Goal: Information Seeking & Learning: Check status

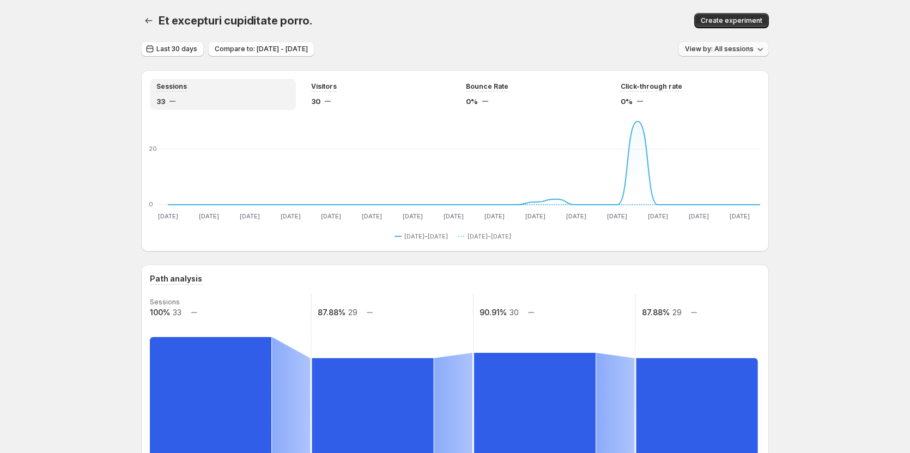
click at [733, 52] on span "View by: All sessions" at bounding box center [719, 49] width 69 height 9
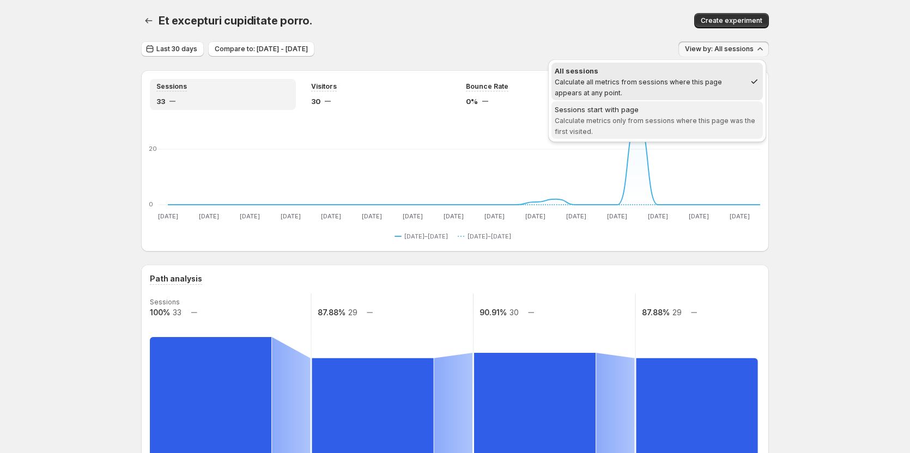
click at [683, 111] on div "Sessions start with page" at bounding box center [657, 109] width 205 height 11
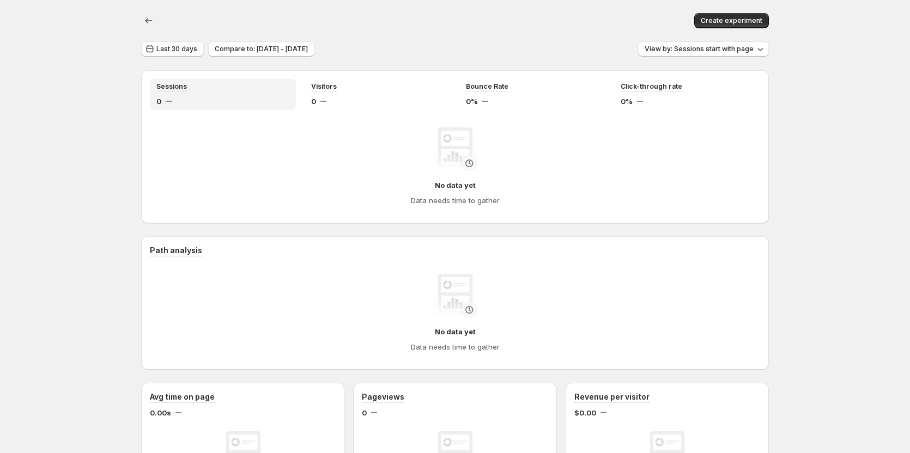
click at [732, 54] on button "View by: Sessions start with page" at bounding box center [703, 48] width 131 height 15
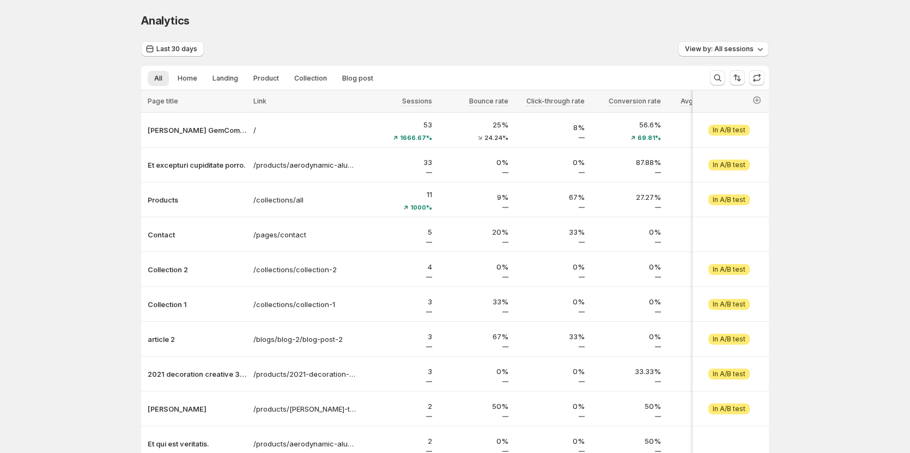
click at [831, 255] on div "Analytics. This page is ready Analytics Last 30 days View by: All sessions All …" at bounding box center [455, 274] width 910 height 548
click at [447, 5] on div "Analytics. This page is ready Analytics" at bounding box center [455, 20] width 628 height 41
click at [747, 47] on span "View by: All sessions" at bounding box center [719, 49] width 69 height 9
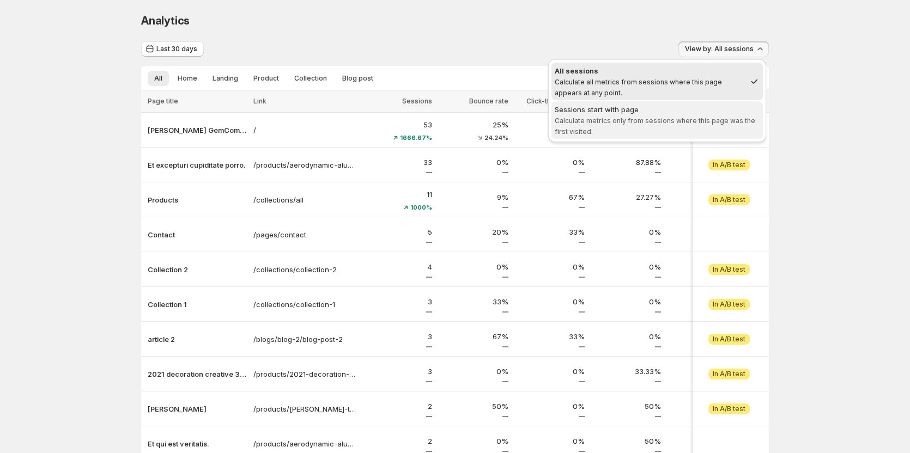
click at [682, 111] on div "Sessions start with page" at bounding box center [657, 109] width 205 height 11
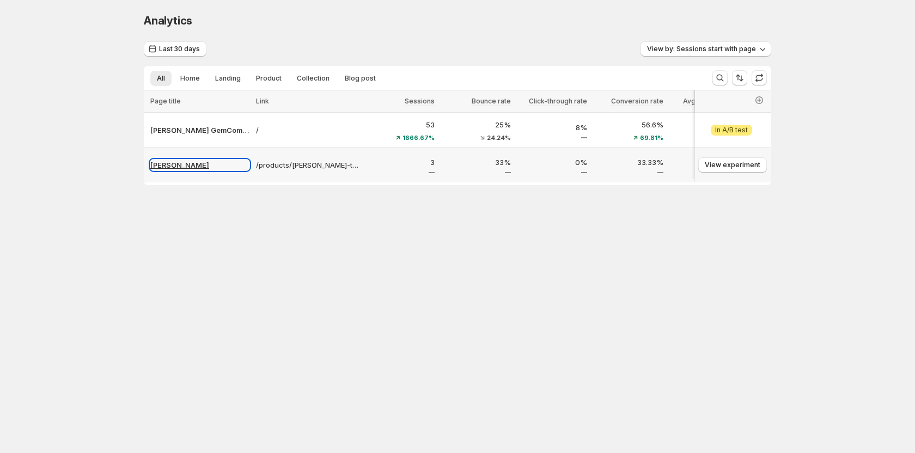
click at [186, 167] on p "Tanya Testtt" at bounding box center [199, 165] width 99 height 11
click at [172, 162] on p "Tanya Testtt" at bounding box center [199, 165] width 99 height 11
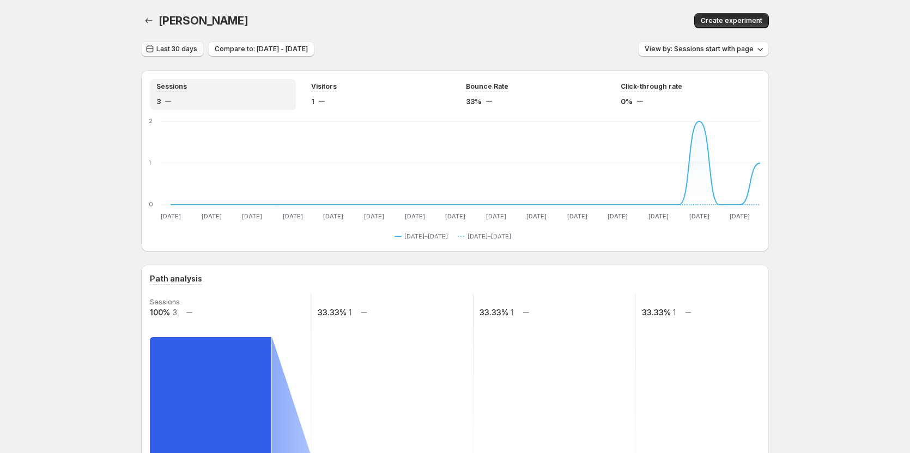
click at [188, 50] on span "Last 30 days" at bounding box center [176, 49] width 41 height 9
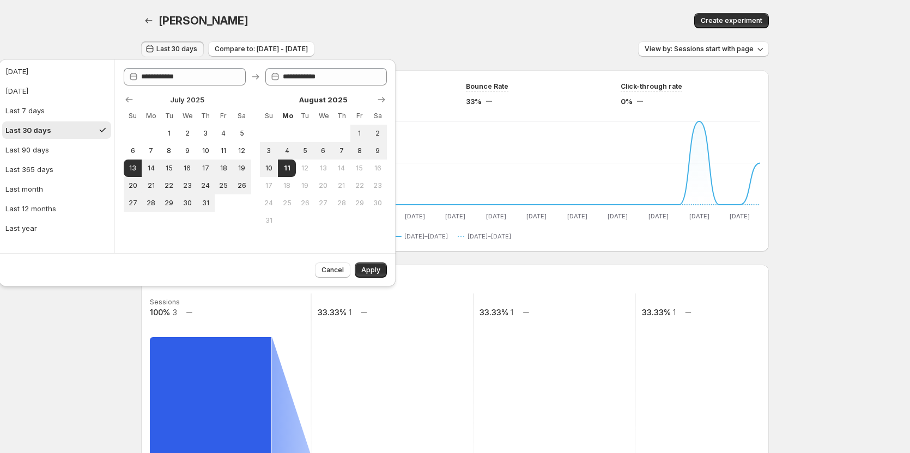
click at [419, 49] on div "Last 30 days Compare to: Jun 13, 2025 - Jul 12, 2025 View by: Sessions start wi…" at bounding box center [455, 49] width 628 height 16
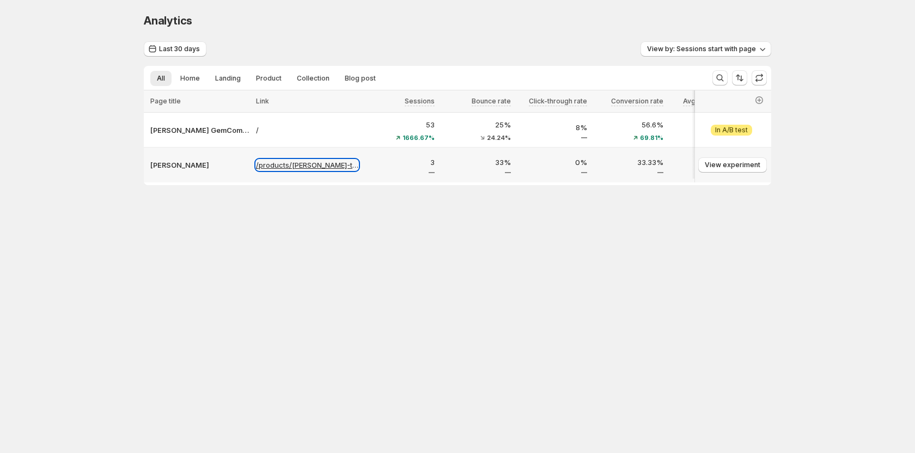
click at [302, 165] on p "/products/tanya-testtt" at bounding box center [307, 165] width 102 height 11
drag, startPoint x: 258, startPoint y: 158, endPoint x: 317, endPoint y: 160, distance: 59.4
click at [317, 160] on div "/products/tanya-testtt" at bounding box center [307, 164] width 109 height 17
drag, startPoint x: 253, startPoint y: 160, endPoint x: 352, endPoint y: 163, distance: 99.2
click at [352, 163] on tbody "Tanya GemCommerce / 53 1666.67% 25% 24.24% 8% 56.6% 69.81% 16.41s $4,333.42 865…" at bounding box center [901, 148] width 1515 height 70
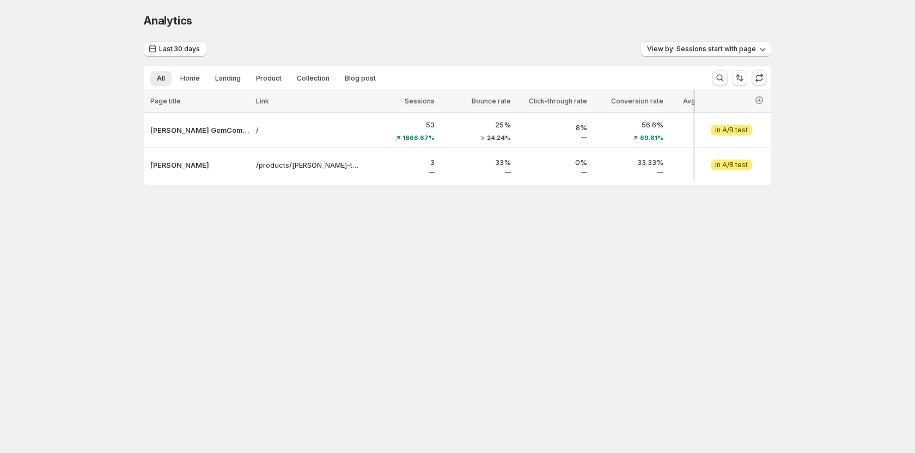
click at [310, 211] on div "Analytics. This page is ready Analytics Last 30 days View by: Sessions start wi…" at bounding box center [458, 122] width 654 height 244
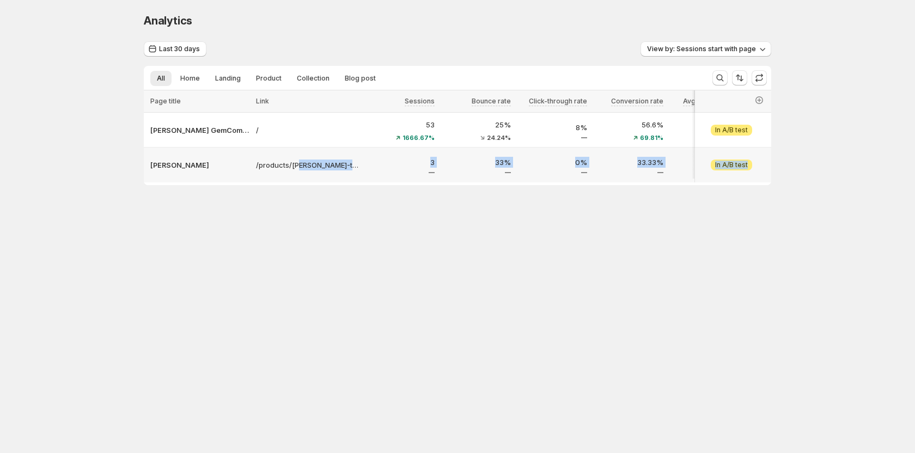
drag, startPoint x: 255, startPoint y: 154, endPoint x: 286, endPoint y: 228, distance: 80.4
click at [296, 165] on tbody "Tanya GemCommerce / 53 1666.67% 25% 24.24% 8% 56.6% 69.81% 16.41s $4,333.42 865…" at bounding box center [901, 148] width 1515 height 70
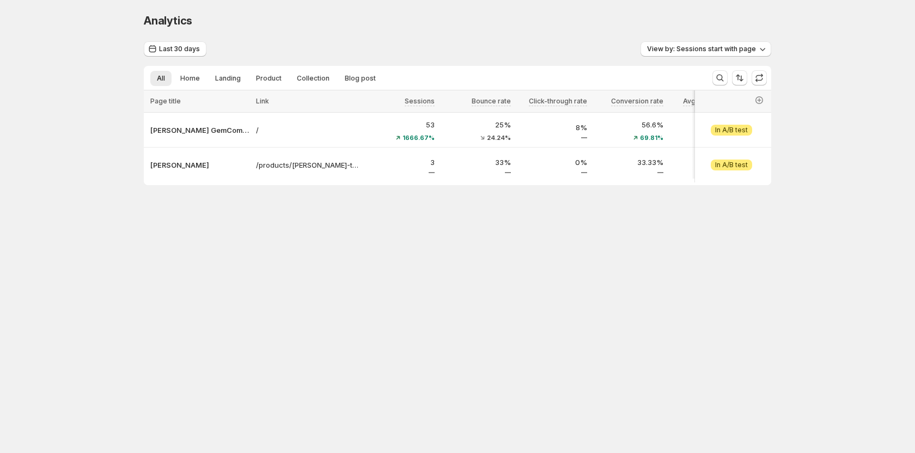
click at [289, 233] on div "Analytics. This page is ready Analytics Last 30 days View by: Sessions start wi…" at bounding box center [458, 122] width 654 height 244
drag, startPoint x: 248, startPoint y: 167, endPoint x: 283, endPoint y: 246, distance: 86.6
click at [276, 218] on div "Analytics. This page is ready Analytics Last 30 days View by: Sessions start wi…" at bounding box center [458, 122] width 654 height 244
click at [283, 244] on div "Analytics. This page is ready Analytics Last 30 days View by: Sessions start wi…" at bounding box center [458, 122] width 654 height 244
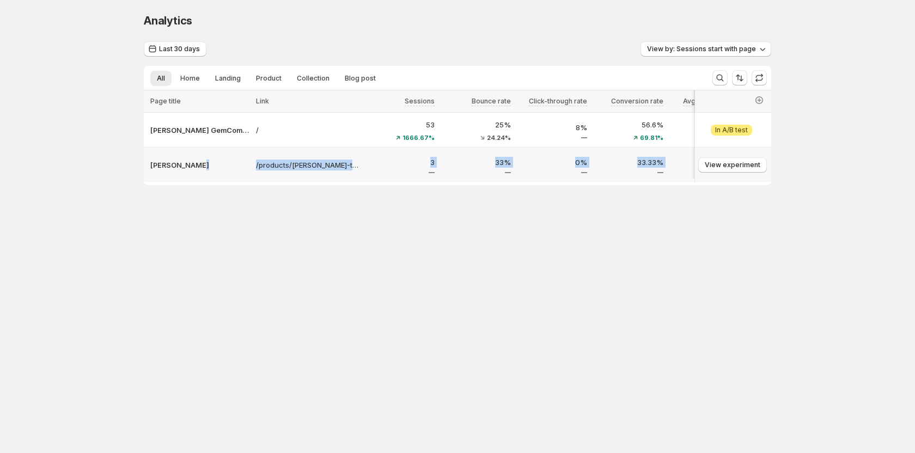
drag, startPoint x: 255, startPoint y: 155, endPoint x: 251, endPoint y: 169, distance: 14.3
click at [251, 169] on tbody "Tanya GemCommerce / 53 1666.67% 25% 24.24% 8% 56.6% 69.81% 16.41s $4,333.42 865…" at bounding box center [901, 148] width 1515 height 70
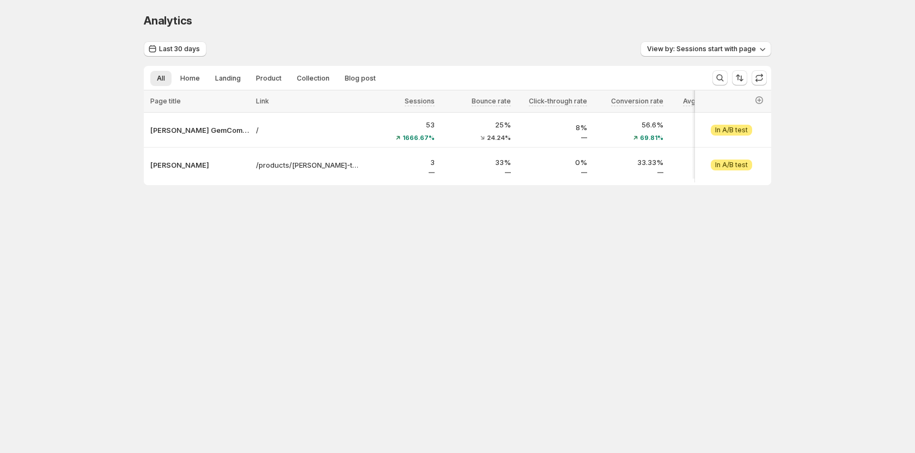
click at [283, 232] on div "Analytics. This page is ready Analytics Last 30 days View by: Sessions start wi…" at bounding box center [458, 122] width 654 height 244
click at [315, 167] on p "/products/[PERSON_NAME]-testtt" at bounding box center [307, 165] width 102 height 11
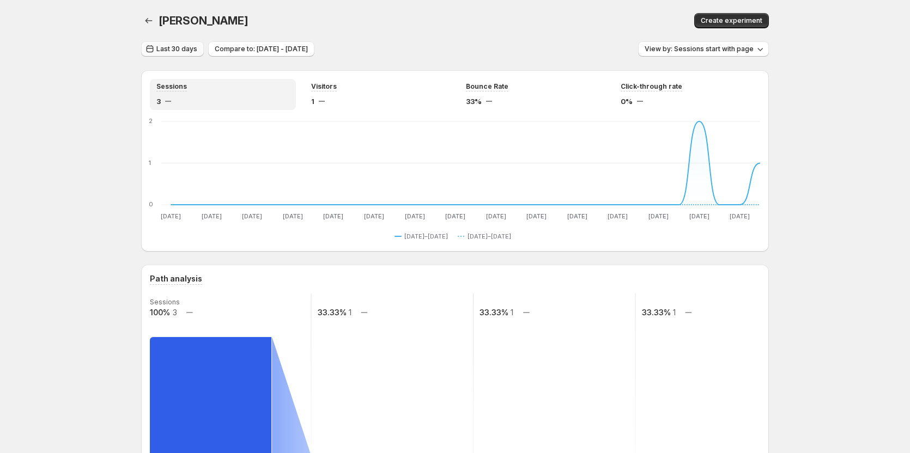
click at [185, 47] on span "Last 30 days" at bounding box center [176, 49] width 41 height 9
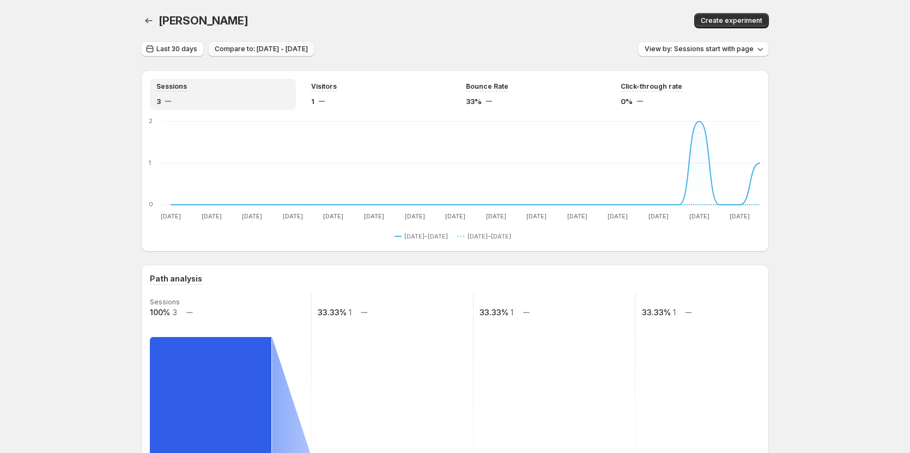
click at [242, 51] on span "Compare to: Jun 13, 2025 - Jul 12, 2025" at bounding box center [261, 49] width 93 height 9
click at [178, 52] on span "Last 30 days" at bounding box center [176, 49] width 41 height 9
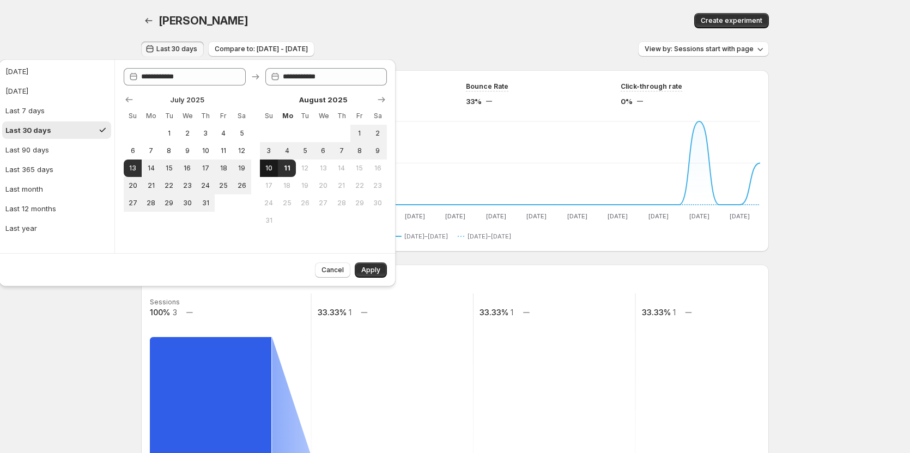
click at [270, 169] on span "10" at bounding box center [268, 168] width 9 height 9
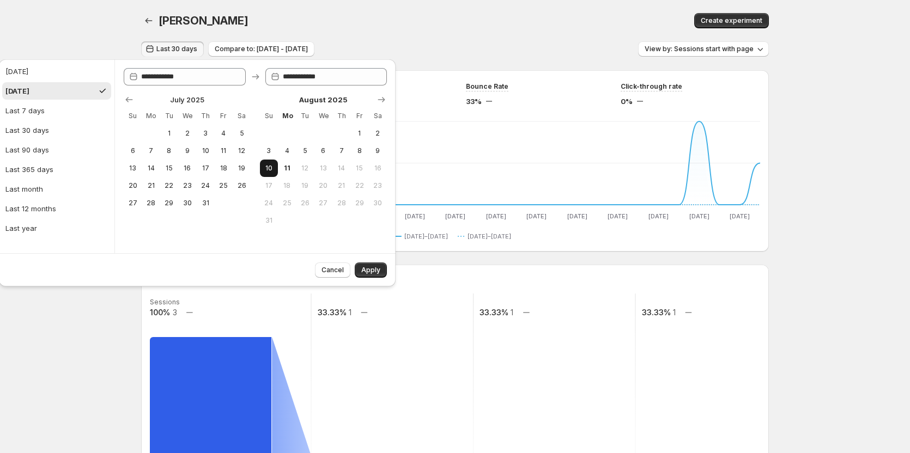
type input "**********"
click at [363, 274] on span "Apply" at bounding box center [370, 270] width 19 height 9
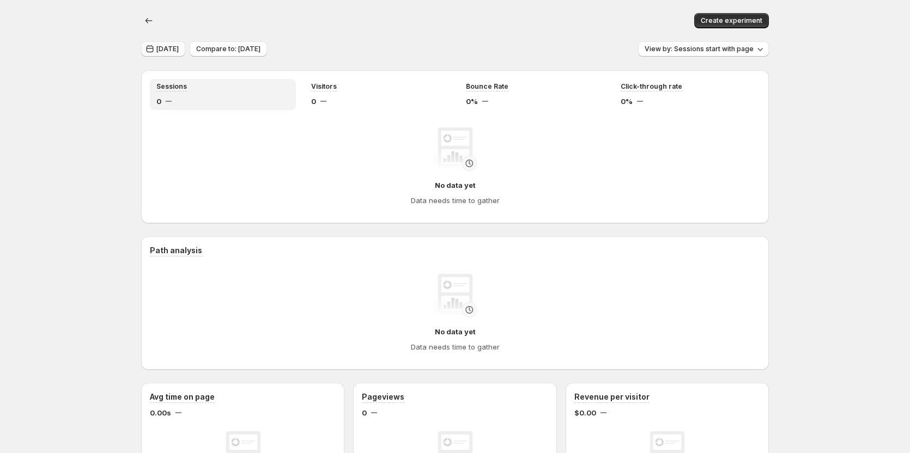
click at [178, 45] on span "Yesterday" at bounding box center [167, 49] width 22 height 9
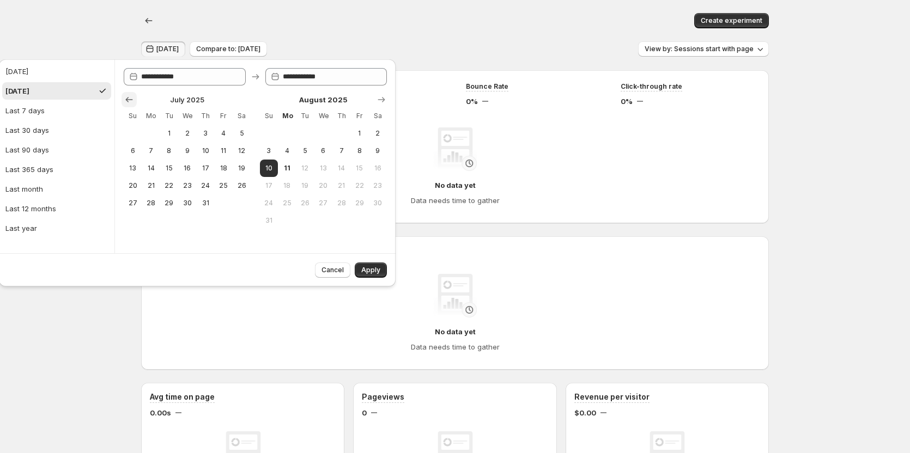
click at [126, 95] on icon "Show previous month, June 2025" at bounding box center [129, 99] width 11 height 11
click at [223, 151] on span "13" at bounding box center [223, 151] width 9 height 9
type input "**********"
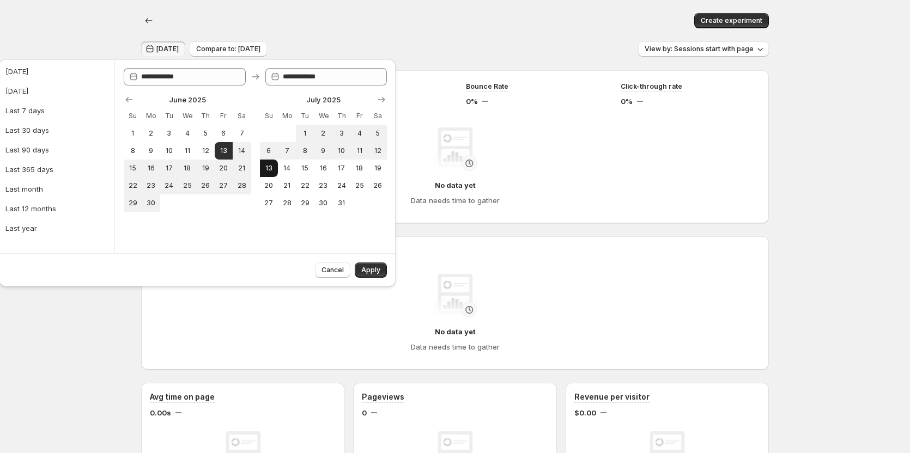
click at [270, 171] on span "13" at bounding box center [268, 168] width 9 height 9
type input "**********"
click at [270, 171] on span "13" at bounding box center [268, 168] width 9 height 9
type input "**********"
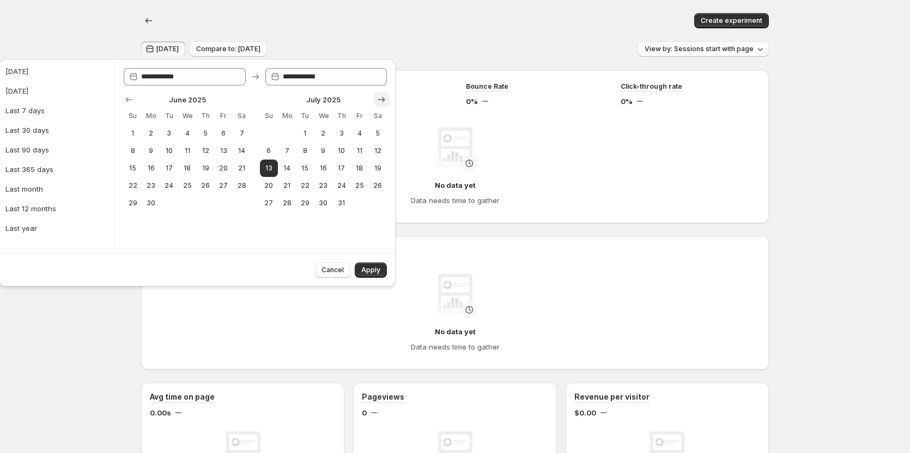
click at [379, 99] on icon "Show next month, August 2025" at bounding box center [381, 99] width 11 height 11
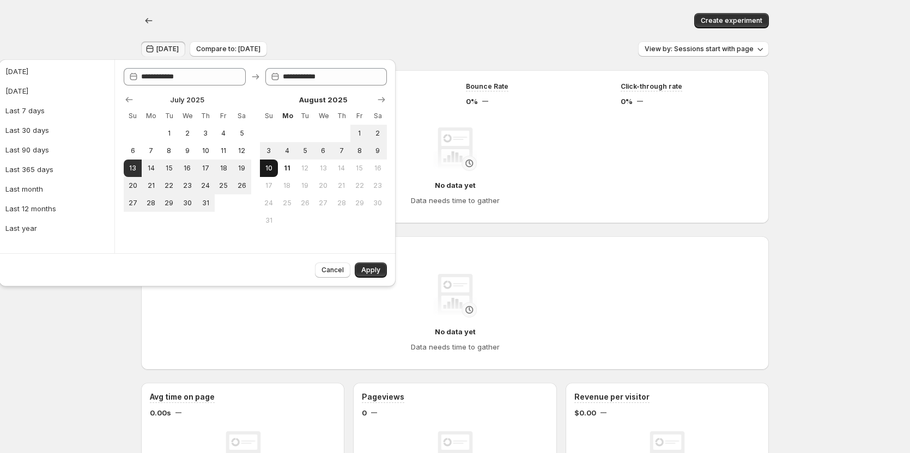
click at [274, 165] on button "10" at bounding box center [269, 168] width 18 height 17
type input "**********"
click at [362, 266] on span "Apply" at bounding box center [370, 270] width 19 height 9
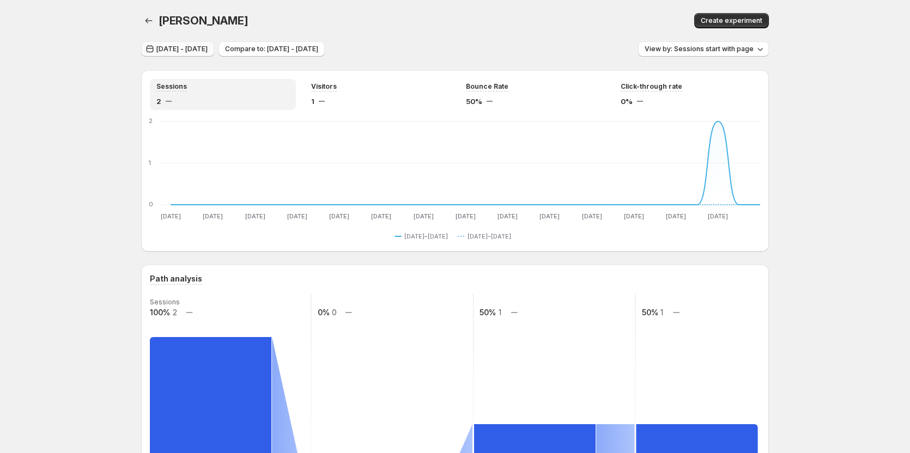
click at [195, 44] on button "Jul 13, 2025 - Aug 10, 2025" at bounding box center [177, 48] width 73 height 15
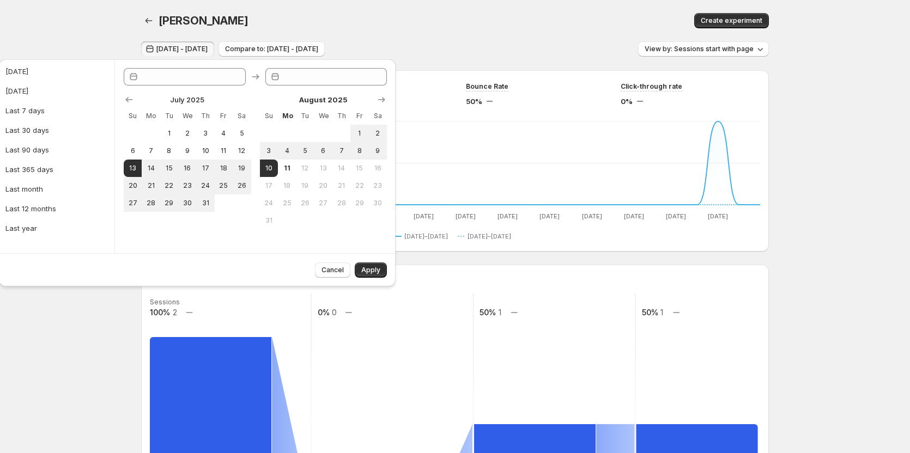
type input "**********"
click at [289, 173] on button "11" at bounding box center [287, 168] width 18 height 17
type input "**********"
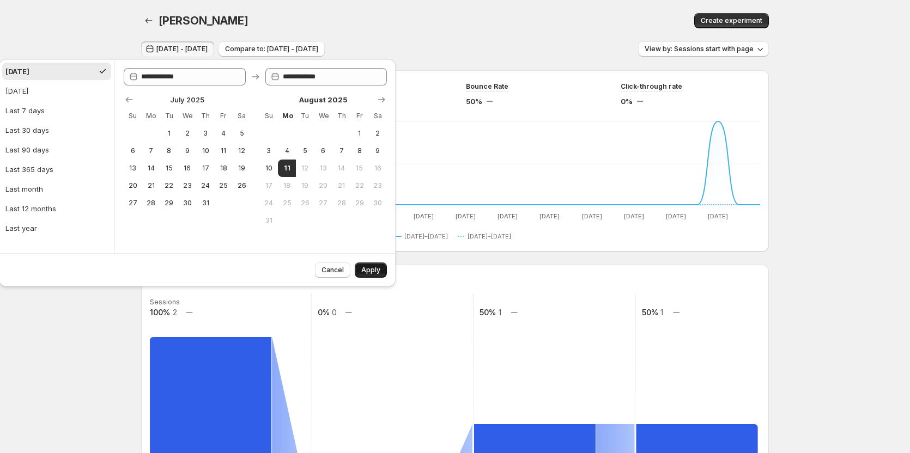
click at [375, 267] on span "Apply" at bounding box center [370, 270] width 19 height 9
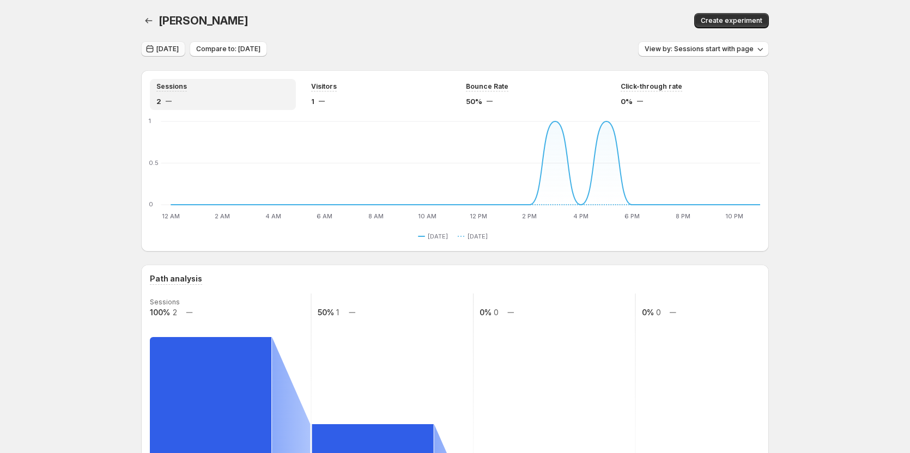
click at [169, 47] on span "Today" at bounding box center [167, 49] width 22 height 9
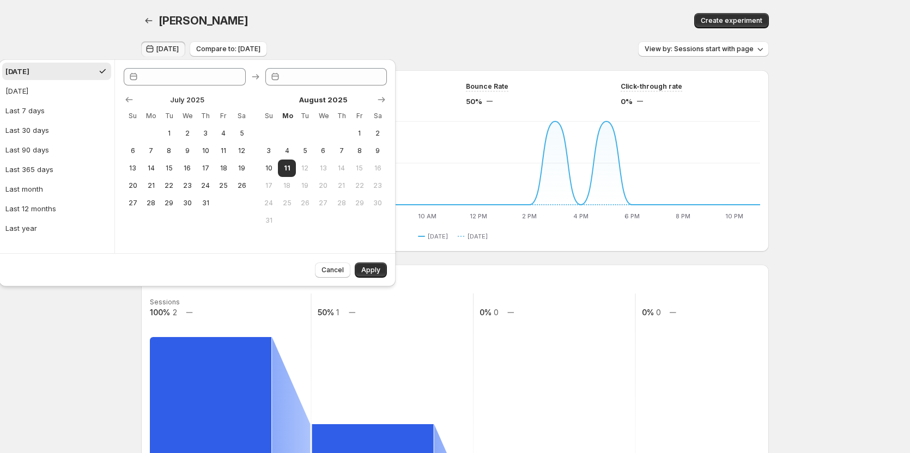
type input "**********"
click at [399, 39] on div "Tanya Testtt. This page is ready Tanya Testtt Create experiment" at bounding box center [455, 20] width 628 height 41
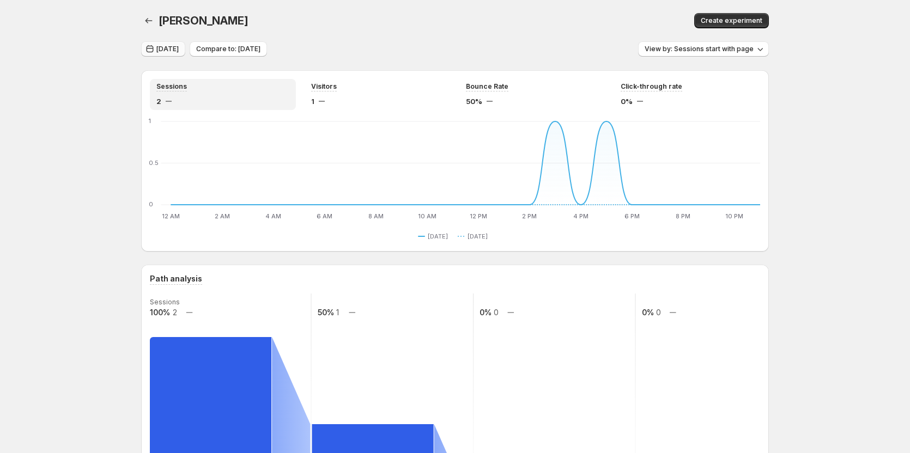
click at [171, 46] on span "Today" at bounding box center [167, 49] width 22 height 9
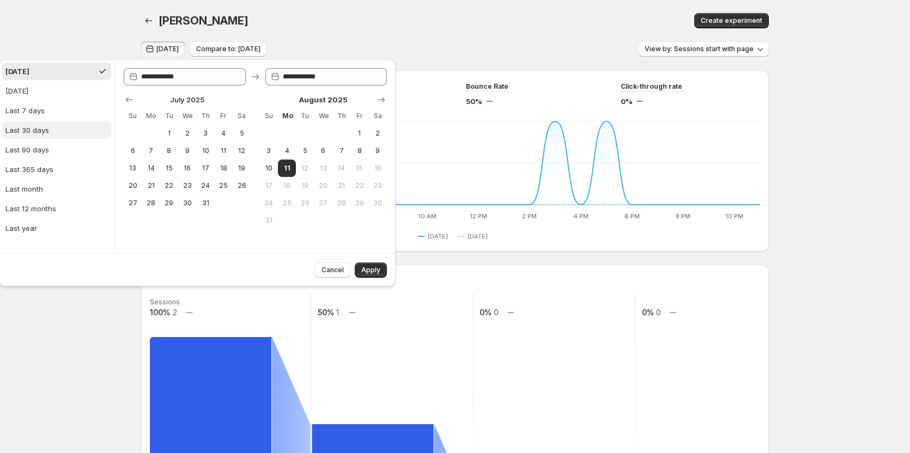
click at [31, 138] on button "Last 30 days" at bounding box center [56, 130] width 109 height 17
type input "**********"
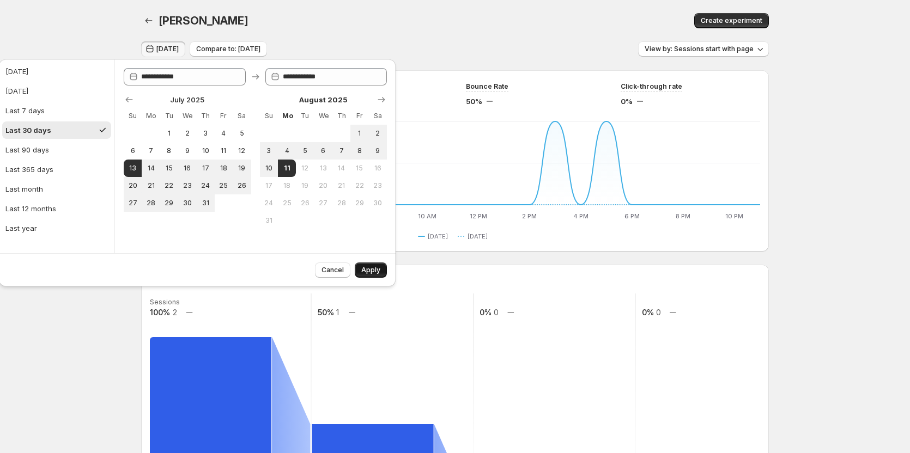
click at [371, 270] on span "Apply" at bounding box center [370, 270] width 19 height 9
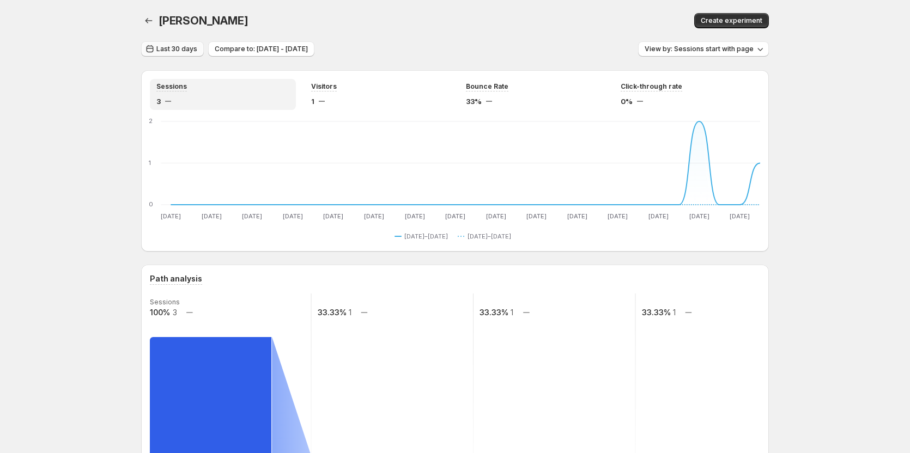
click at [165, 46] on span "Last 30 days" at bounding box center [176, 49] width 41 height 9
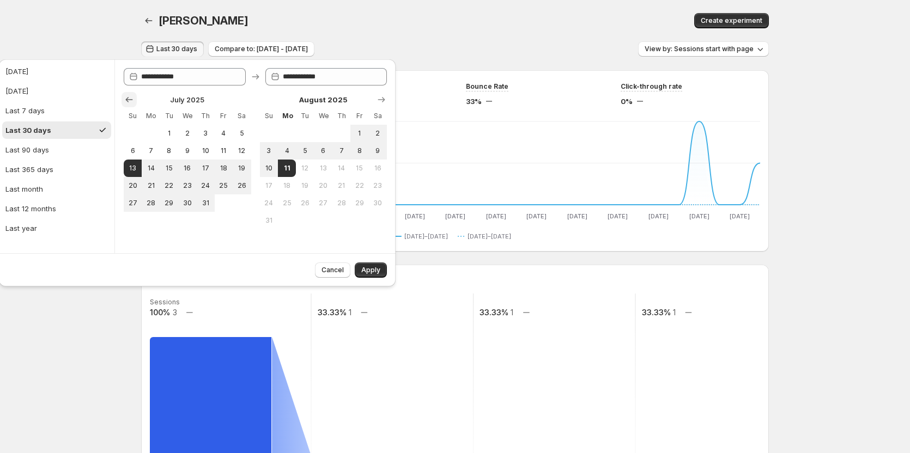
click at [130, 104] on icon "Show previous month, June 2025" at bounding box center [129, 99] width 11 height 11
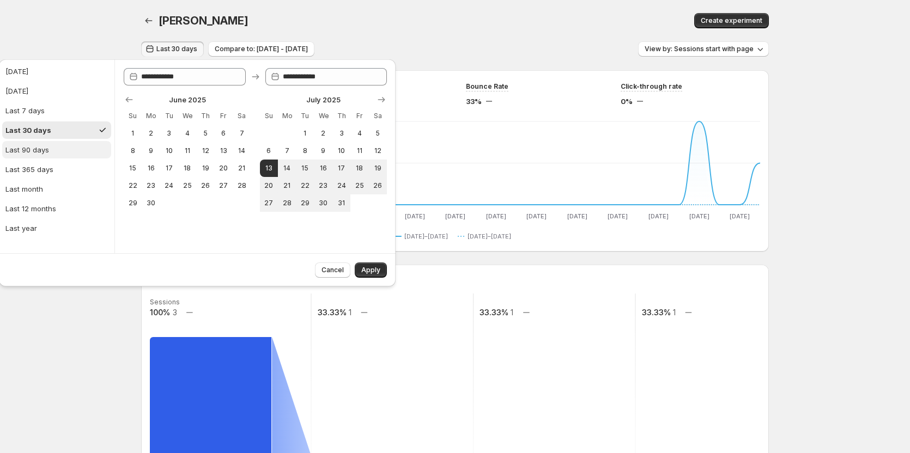
click at [55, 143] on button "Last 90 days" at bounding box center [56, 149] width 109 height 17
type input "**********"
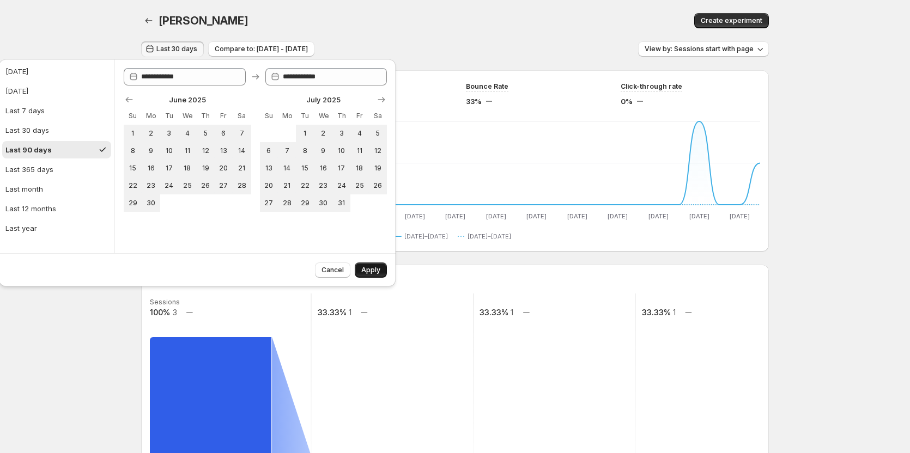
click at [374, 264] on button "Apply" at bounding box center [371, 270] width 32 height 15
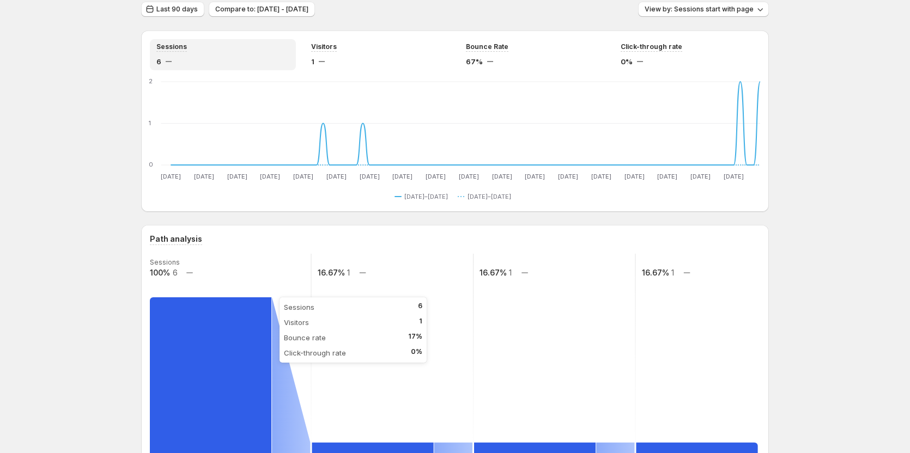
scroll to position [54, 0]
